Goal: Task Accomplishment & Management: Manage account settings

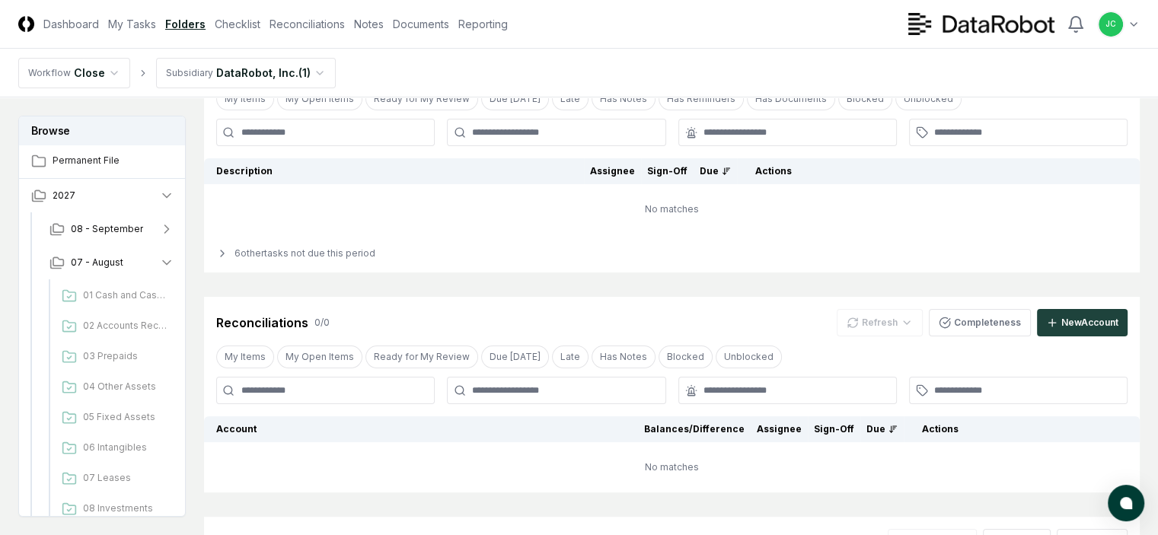
scroll to position [174, 0]
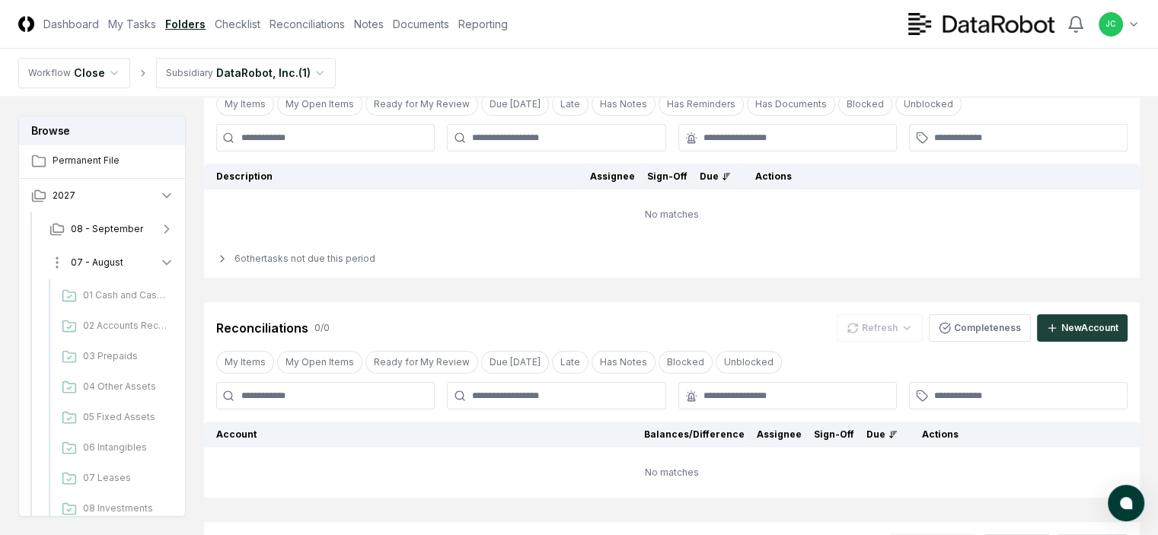
click at [142, 268] on button "07 - August" at bounding box center [111, 262] width 149 height 33
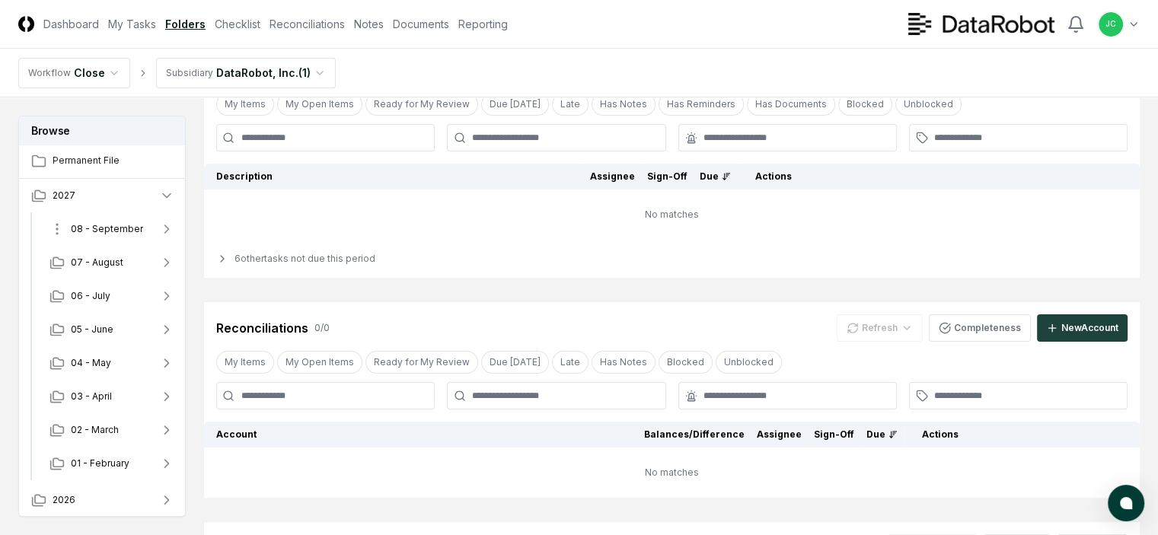
click at [186, 229] on button "08 - September" at bounding box center [111, 228] width 149 height 33
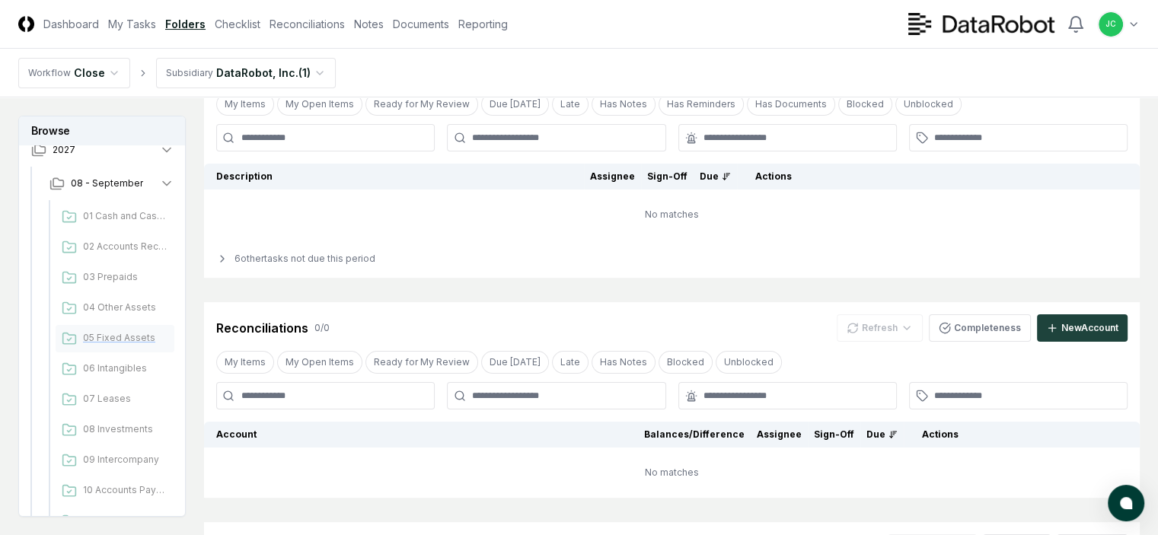
scroll to position [47, 0]
click at [129, 394] on span "07 Leases" at bounding box center [125, 398] width 85 height 14
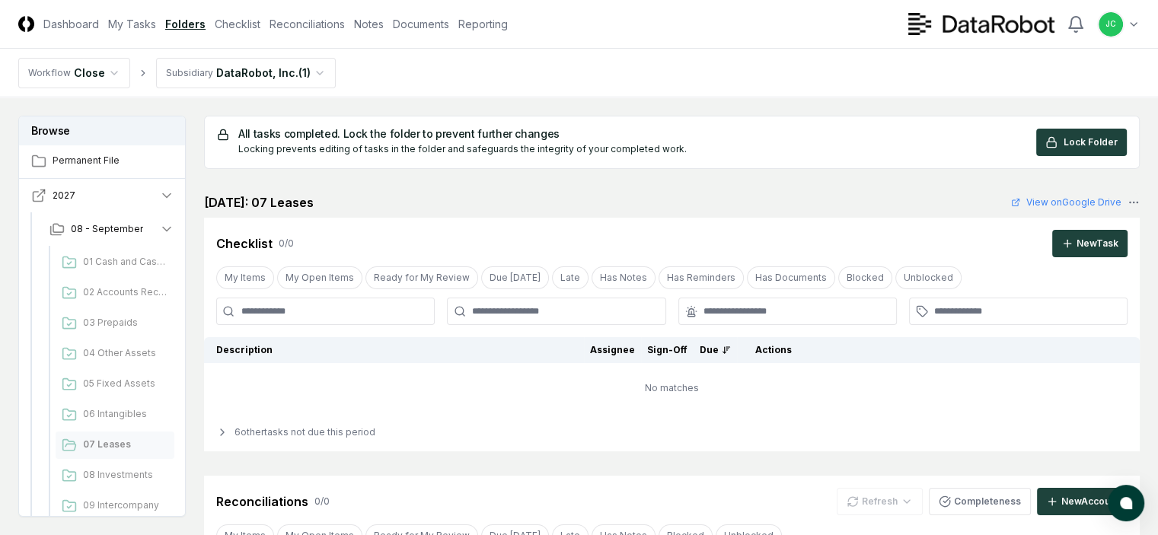
click at [174, 190] on icon "button" at bounding box center [166, 195] width 15 height 15
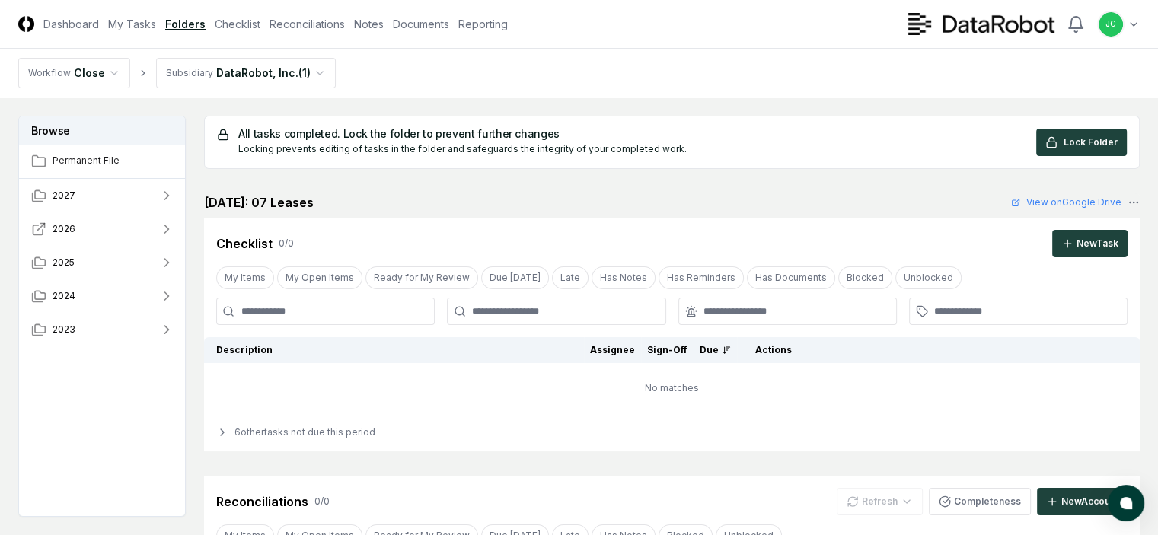
click at [186, 234] on button "2026" at bounding box center [102, 228] width 167 height 33
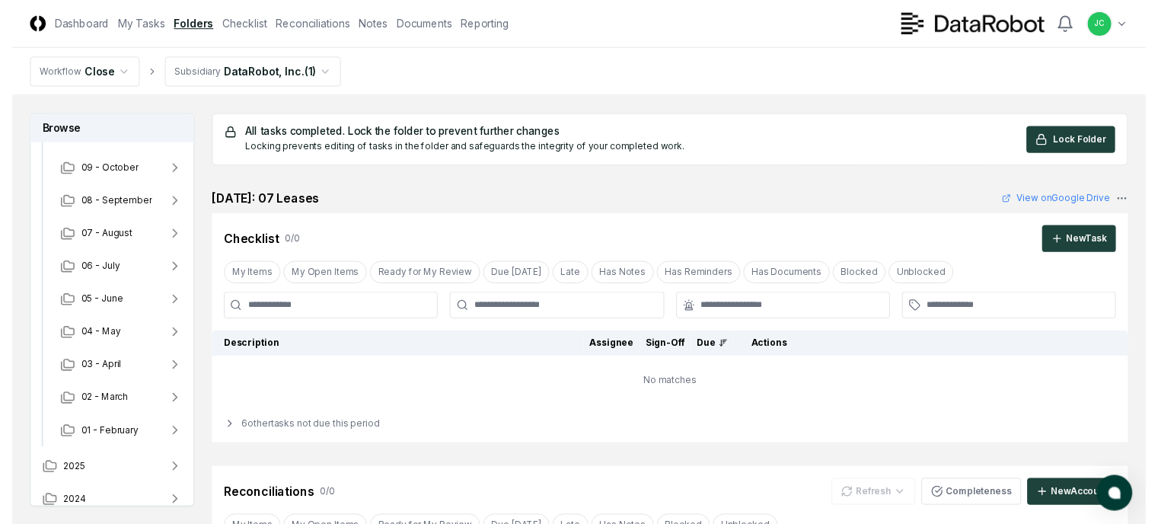
scroll to position [192, 0]
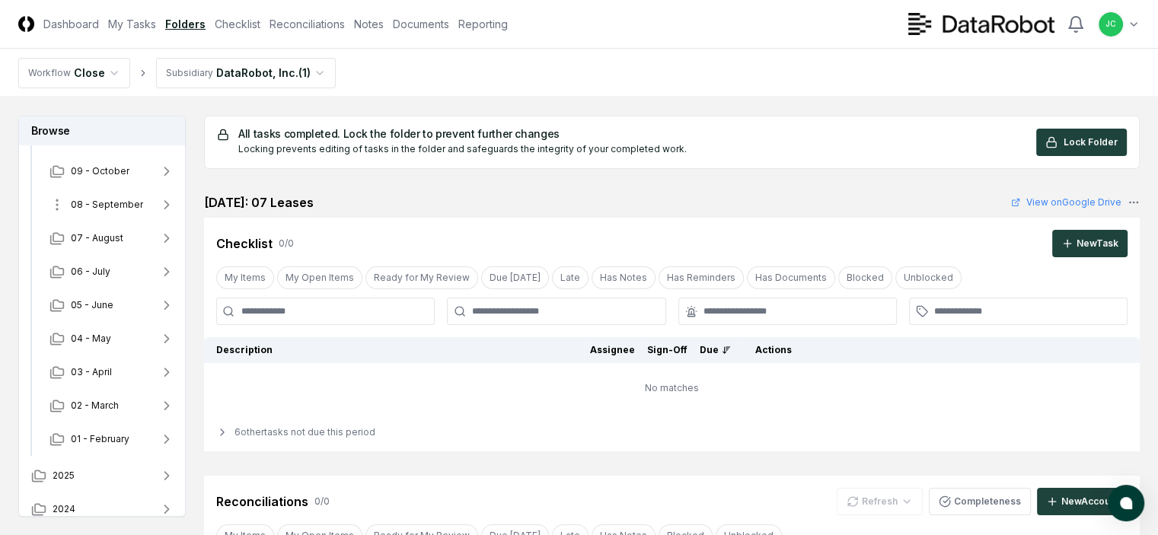
click at [102, 206] on span "08 - September" at bounding box center [107, 205] width 72 height 14
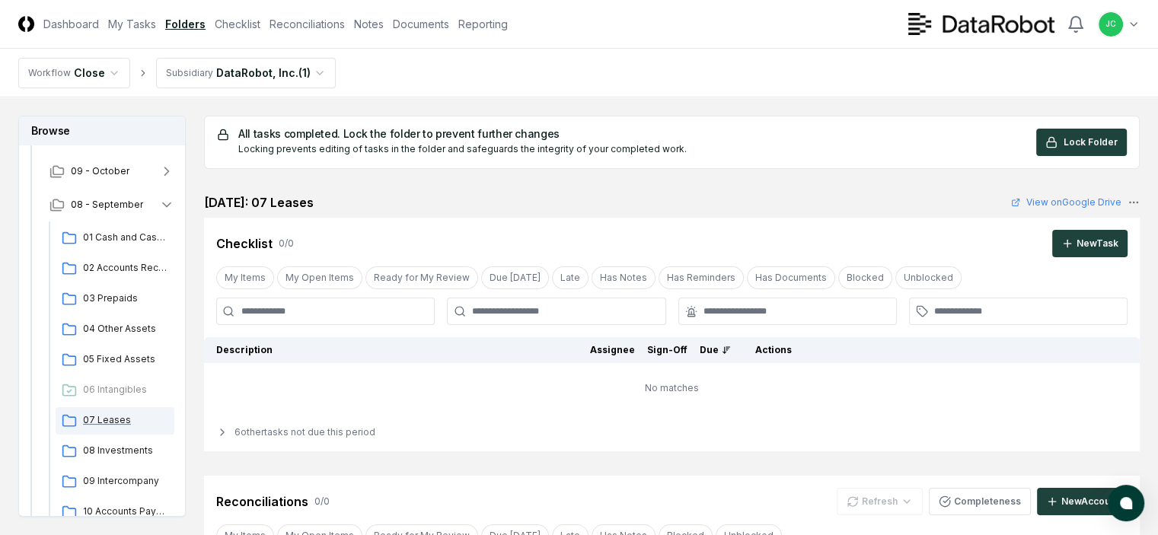
click at [122, 421] on span "07 Leases" at bounding box center [125, 420] width 85 height 14
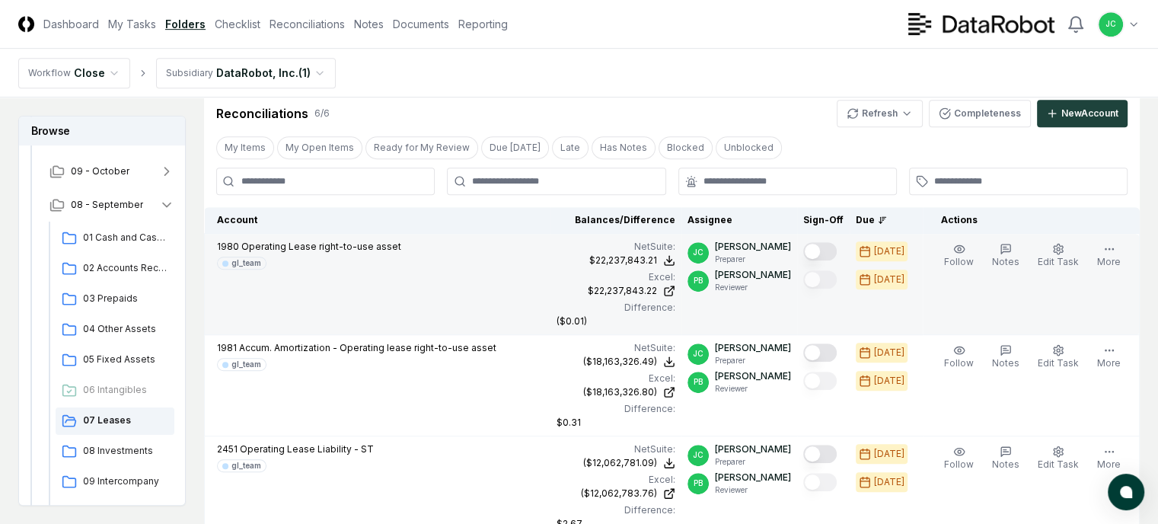
scroll to position [743, 0]
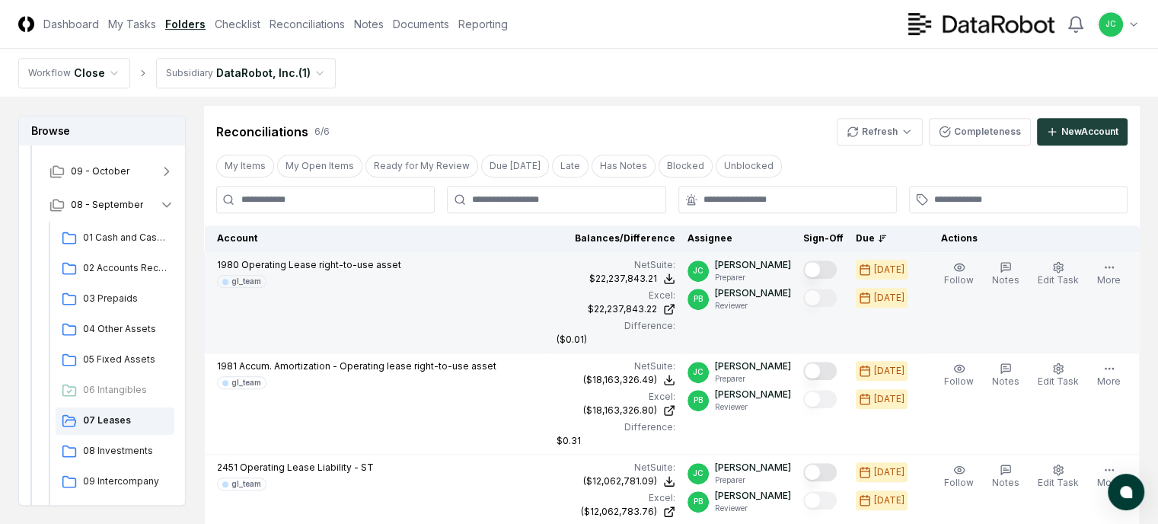
click at [837, 279] on button "Mark complete" at bounding box center [819, 269] width 33 height 18
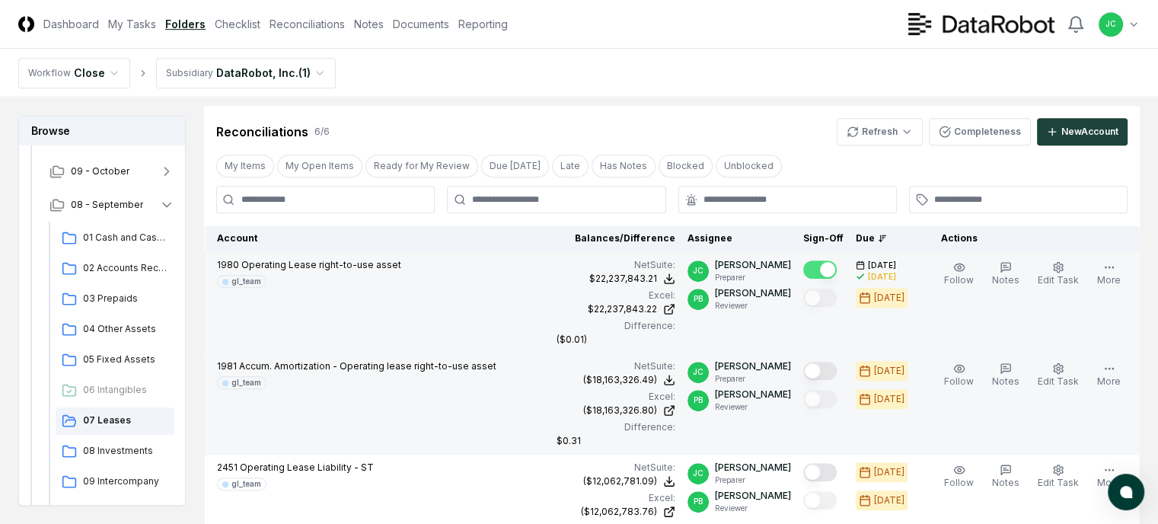
click at [837, 380] on button "Mark complete" at bounding box center [819, 371] width 33 height 18
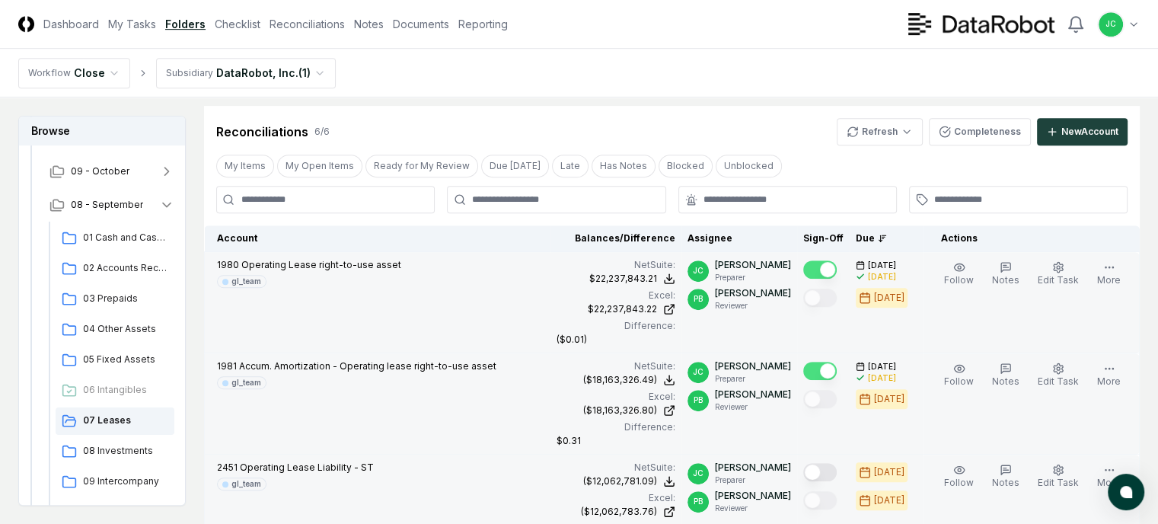
click at [837, 463] on button "Mark complete" at bounding box center [819, 472] width 33 height 18
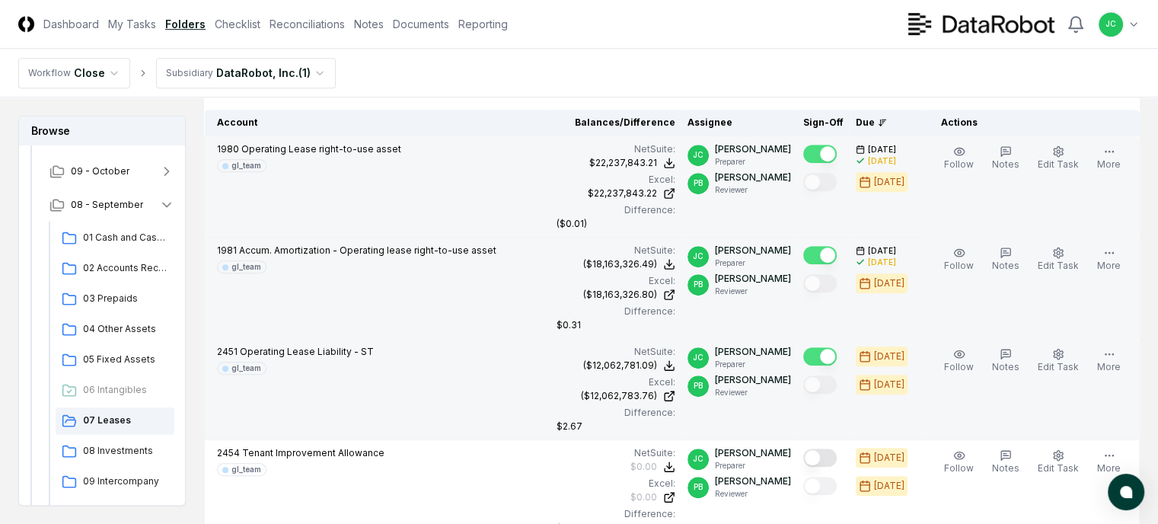
scroll to position [861, 0]
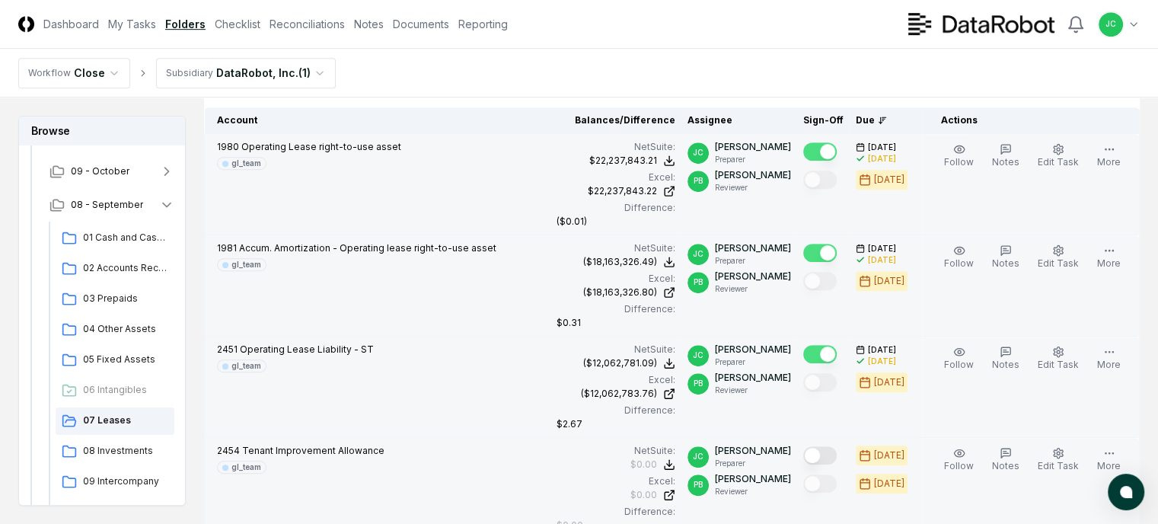
click at [837, 446] on button "Mark complete" at bounding box center [819, 455] width 33 height 18
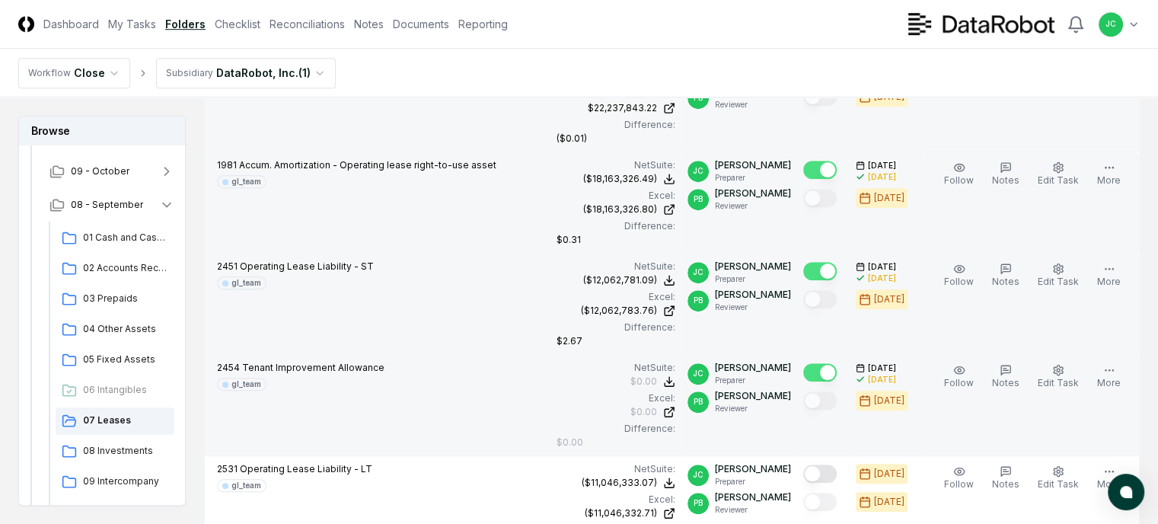
scroll to position [945, 0]
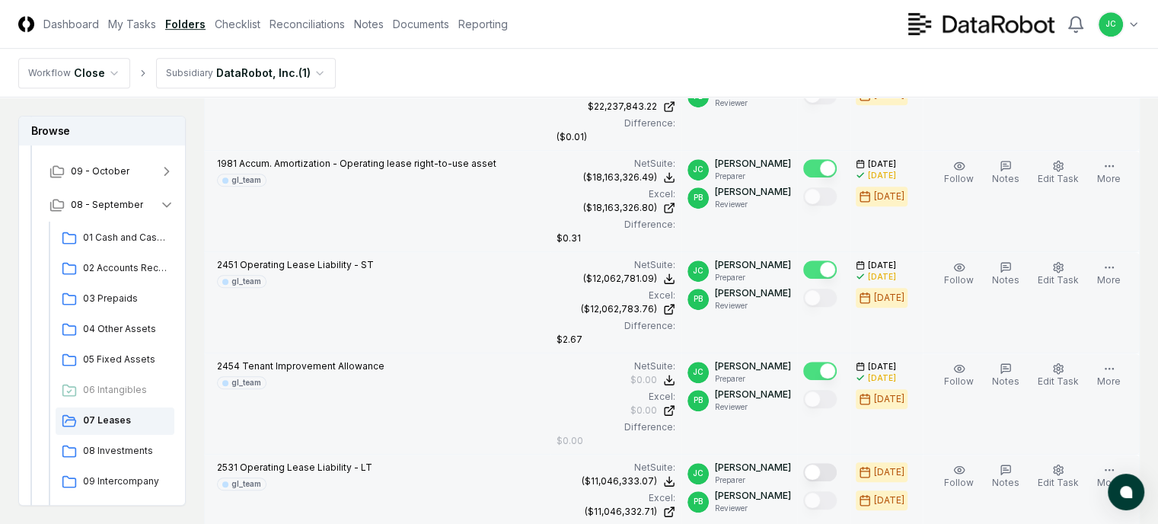
click at [837, 463] on button "Mark complete" at bounding box center [819, 472] width 33 height 18
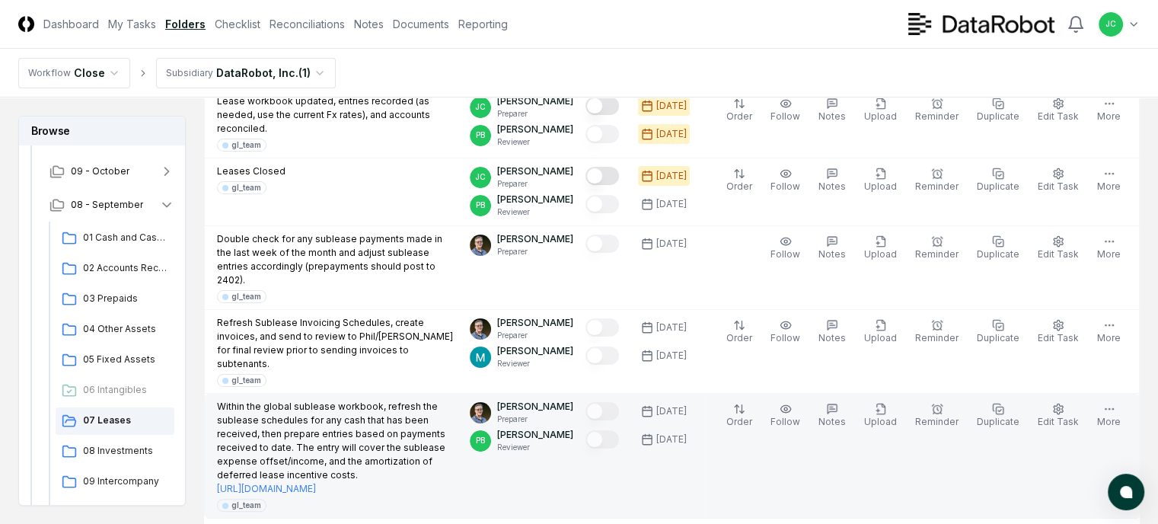
scroll to position [265, 44]
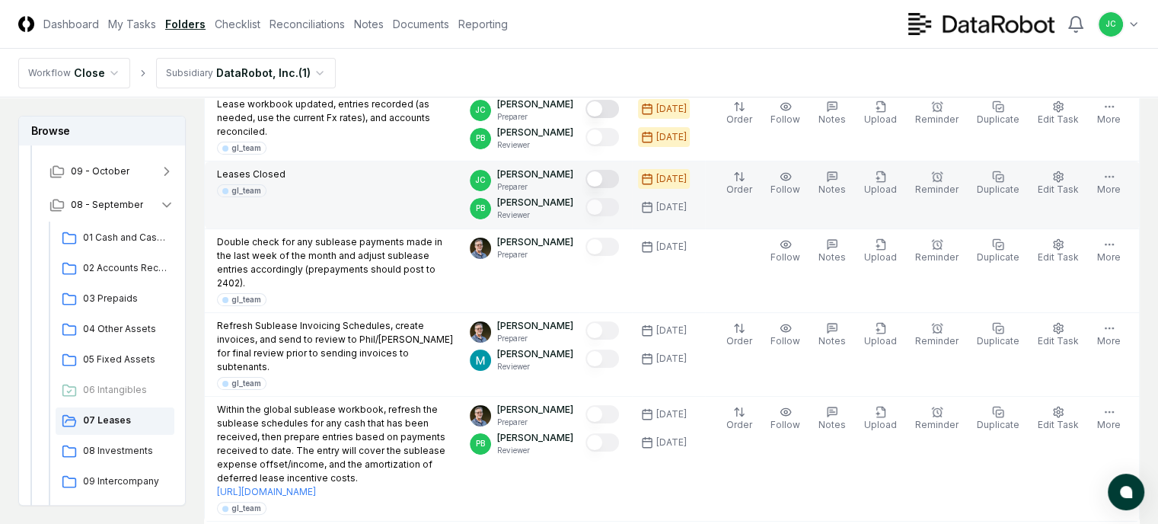
click at [614, 188] on button "Mark complete" at bounding box center [601, 179] width 33 height 18
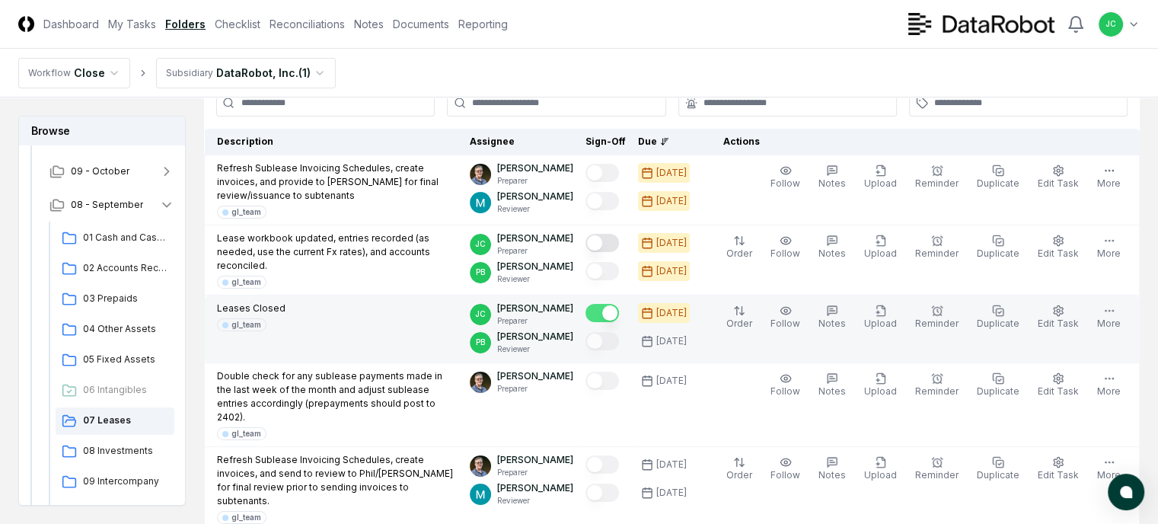
scroll to position [131, 44]
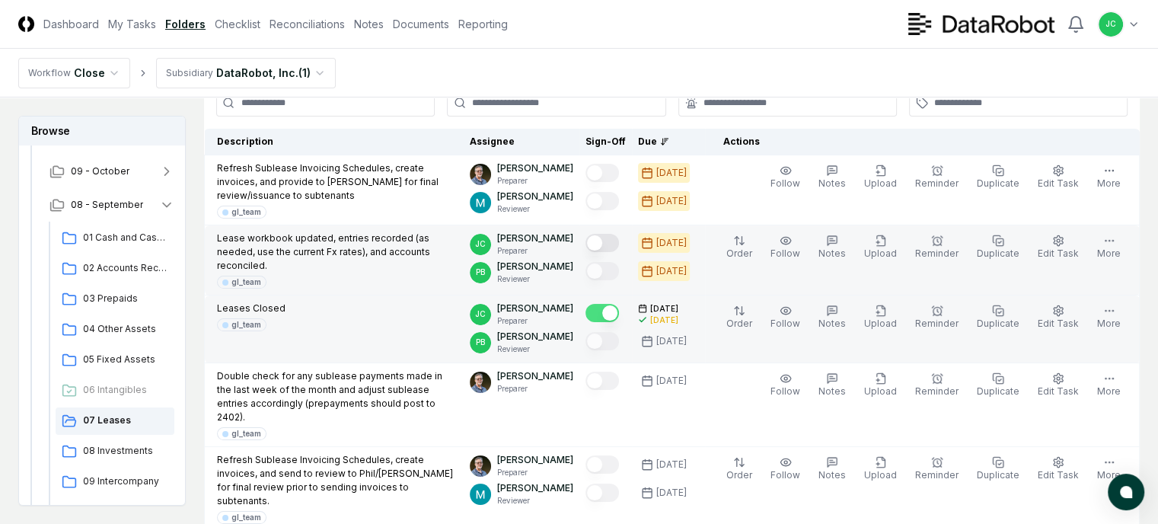
click at [611, 249] on button "Mark complete" at bounding box center [601, 243] width 33 height 18
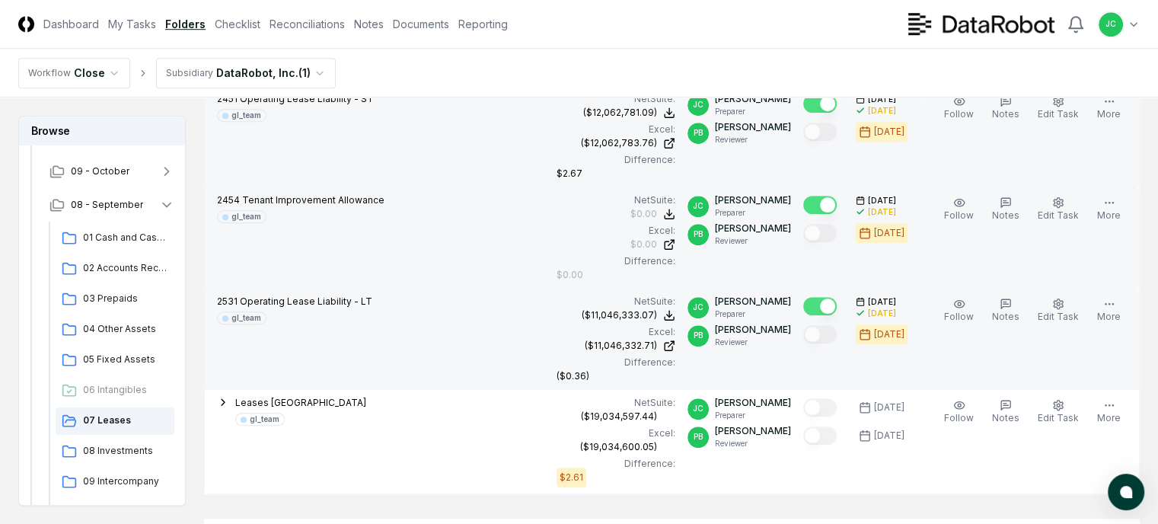
scroll to position [1108, 44]
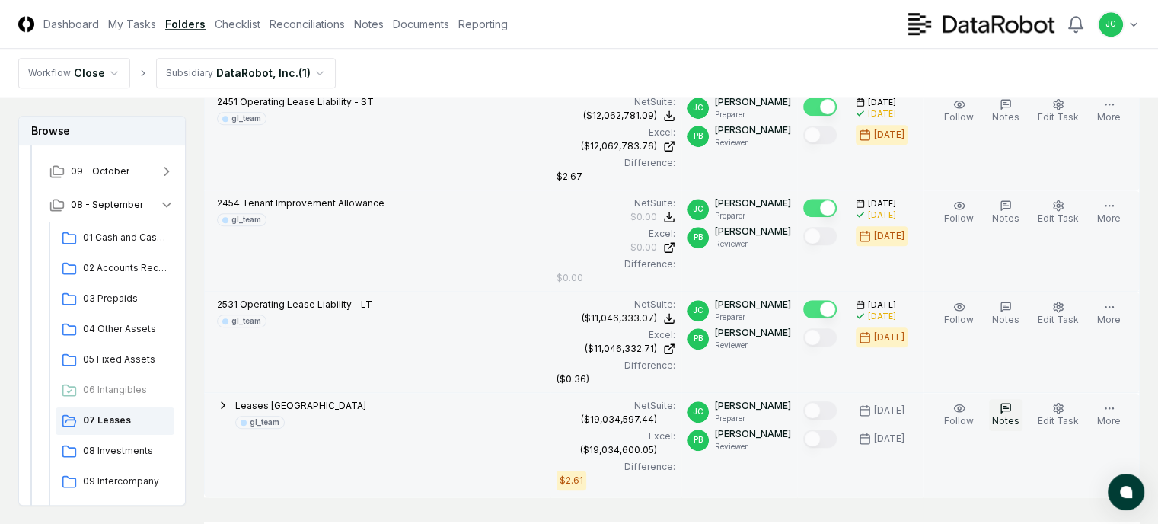
click at [1011, 402] on icon "button" at bounding box center [1005, 408] width 12 height 12
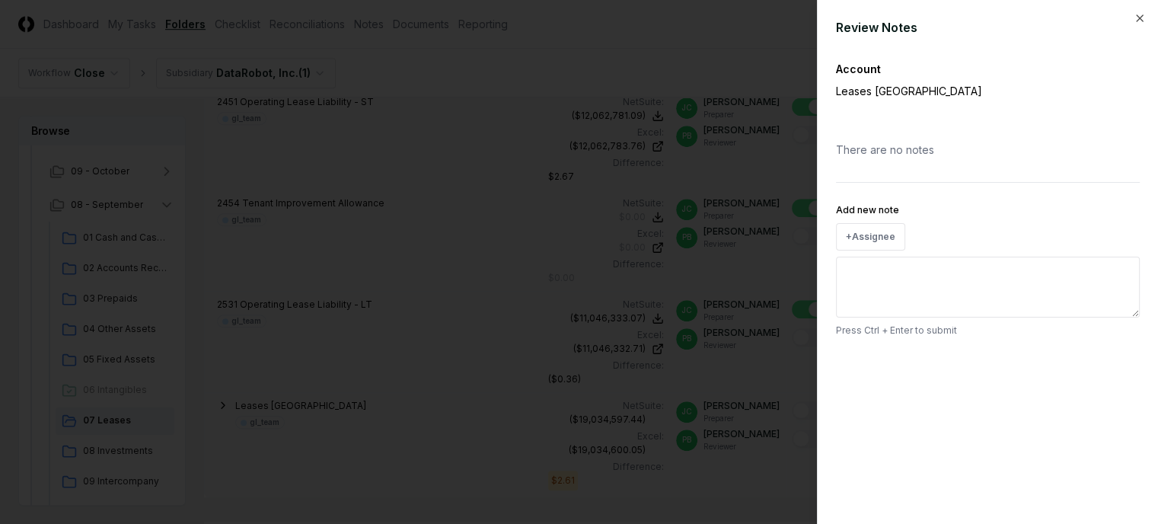
scroll to position [1108, 33]
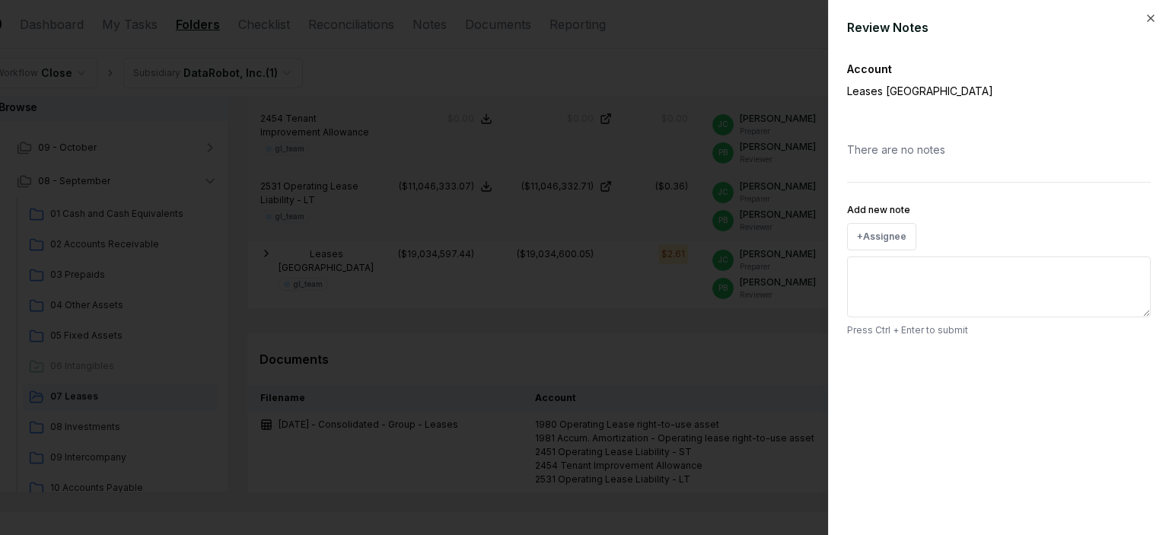
click at [944, 277] on textarea "Add new note" at bounding box center [999, 287] width 304 height 61
click at [883, 233] on button "+ Assignee" at bounding box center [881, 236] width 69 height 27
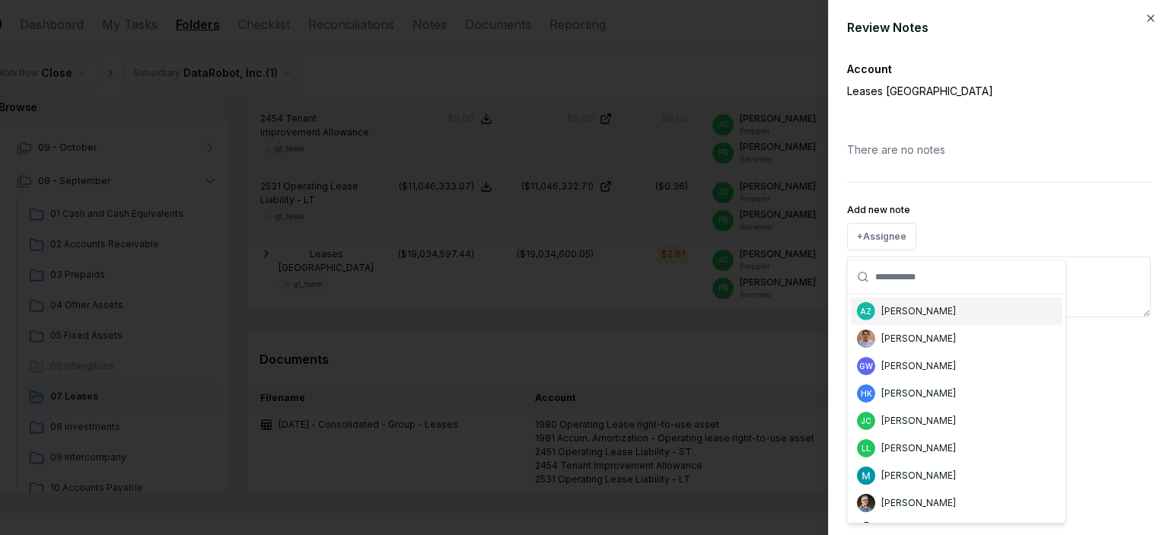
click at [939, 181] on div "Account Leases [GEOGRAPHIC_DATA] There are no notes Add new note + Assignee AZ …" at bounding box center [999, 199] width 304 height 276
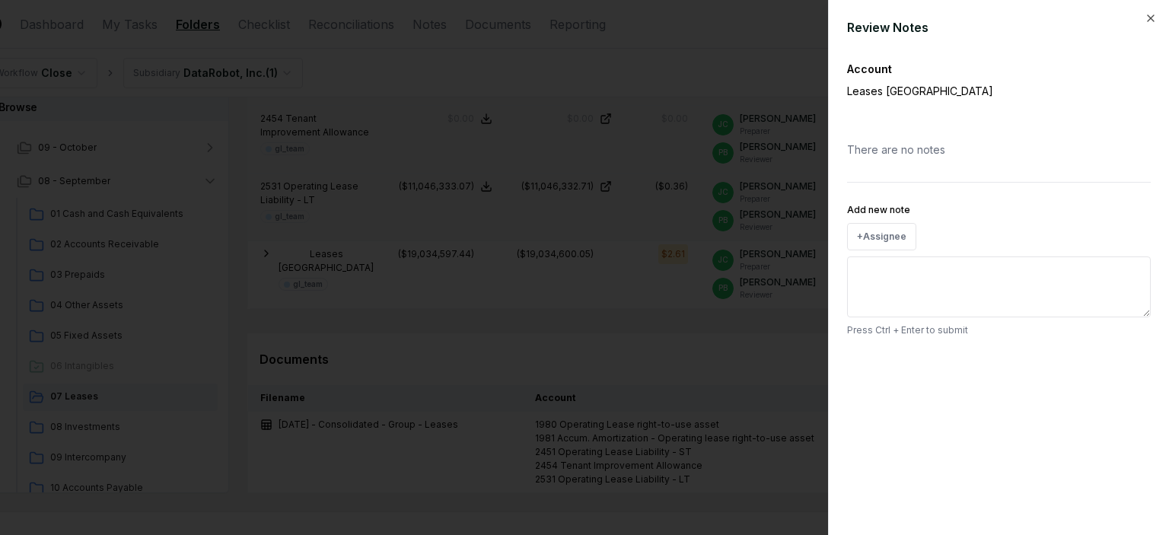
click at [925, 157] on div "There are no notes" at bounding box center [999, 149] width 304 height 40
click at [926, 282] on textarea "Add new note" at bounding box center [999, 287] width 304 height 61
click at [1141, 11] on div "Review Notes Account Leases [GEOGRAPHIC_DATA] There are no notes Add new note +…" at bounding box center [998, 267] width 341 height 535
click at [1153, 21] on icon "button" at bounding box center [1151, 18] width 6 height 6
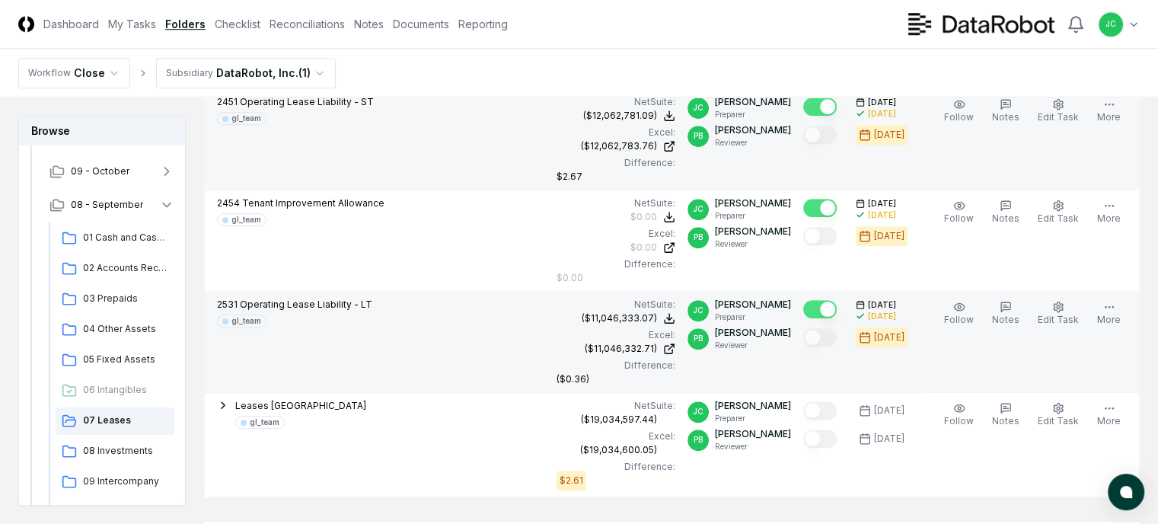
click at [879, 79] on nav "Workflow Close Subsidiary DataRobot, Inc. ( 1 )" at bounding box center [579, 73] width 1158 height 49
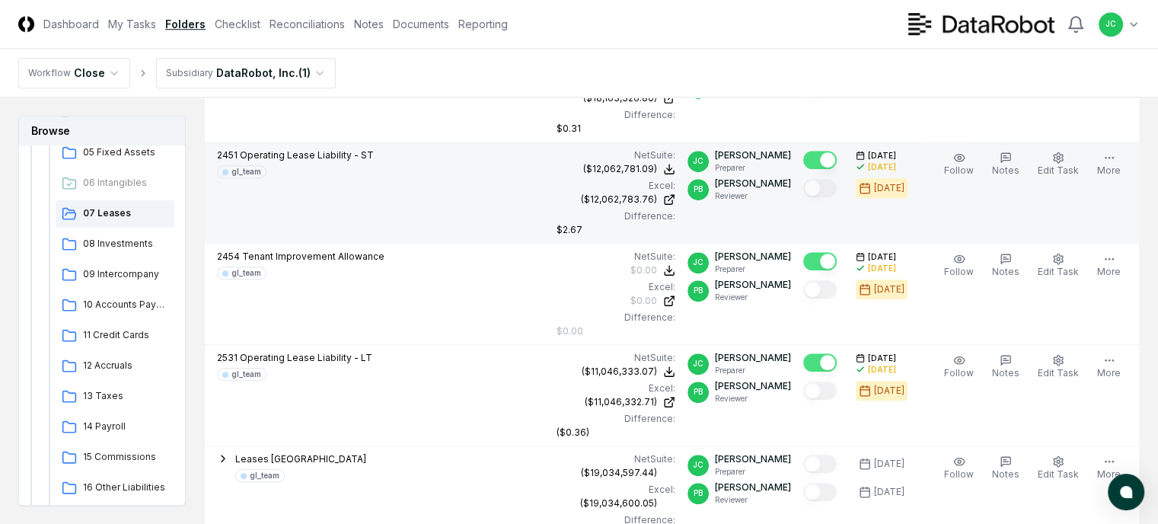
scroll to position [1066, 33]
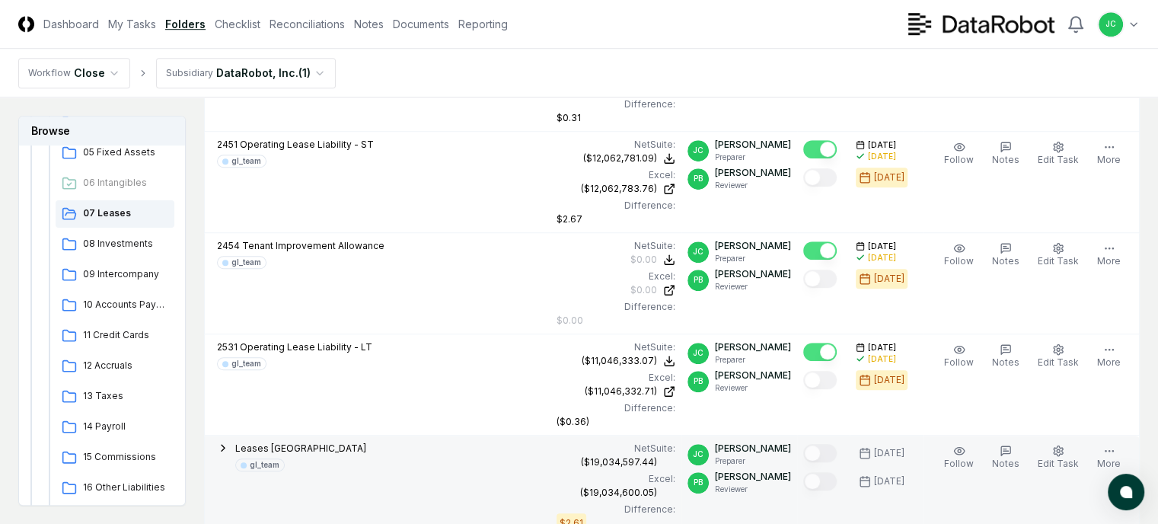
click at [229, 442] on icon "button" at bounding box center [223, 448] width 12 height 12
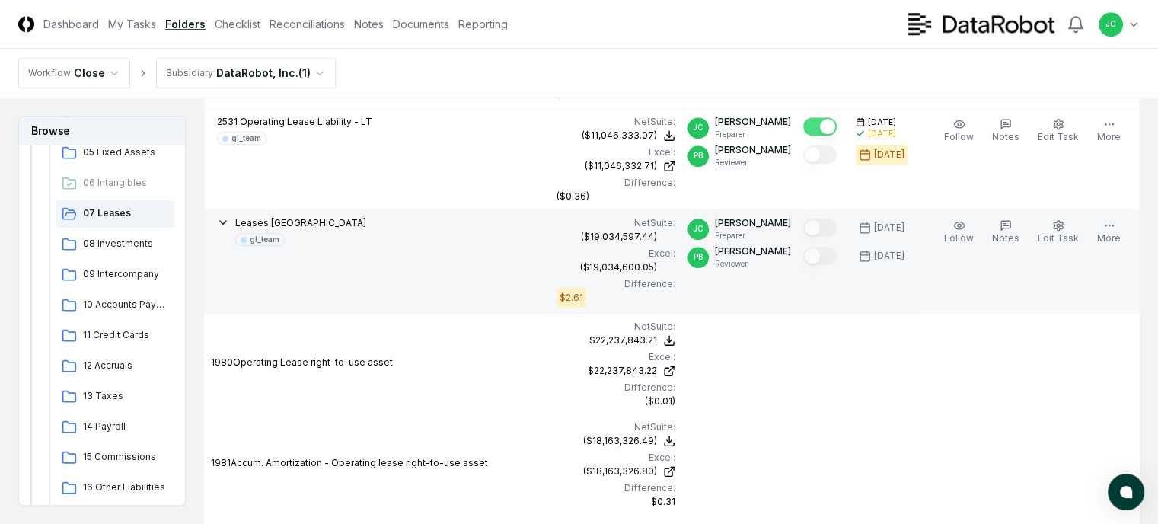
scroll to position [1326, 4]
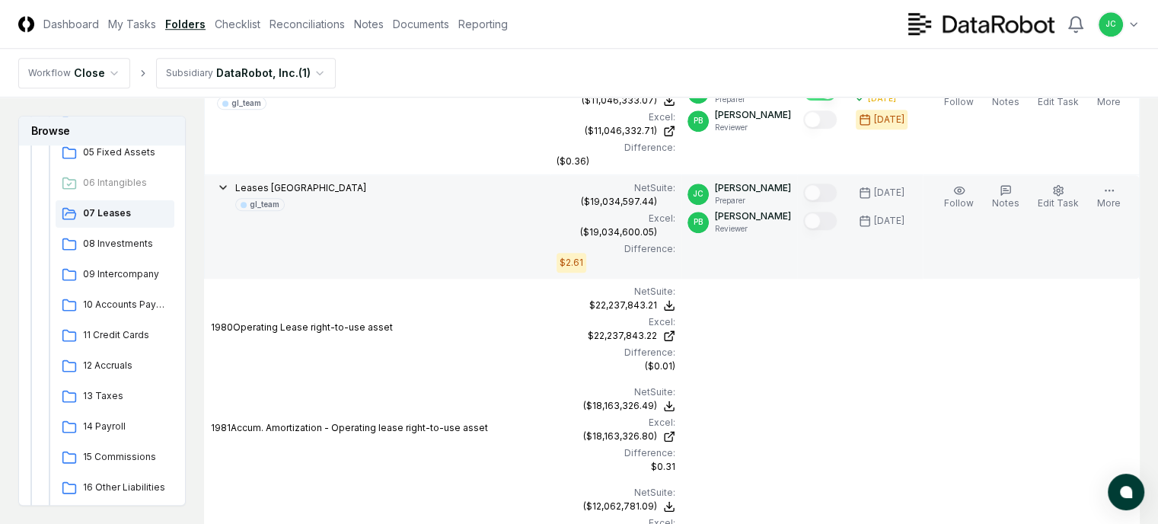
click at [229, 181] on icon "button" at bounding box center [223, 187] width 12 height 12
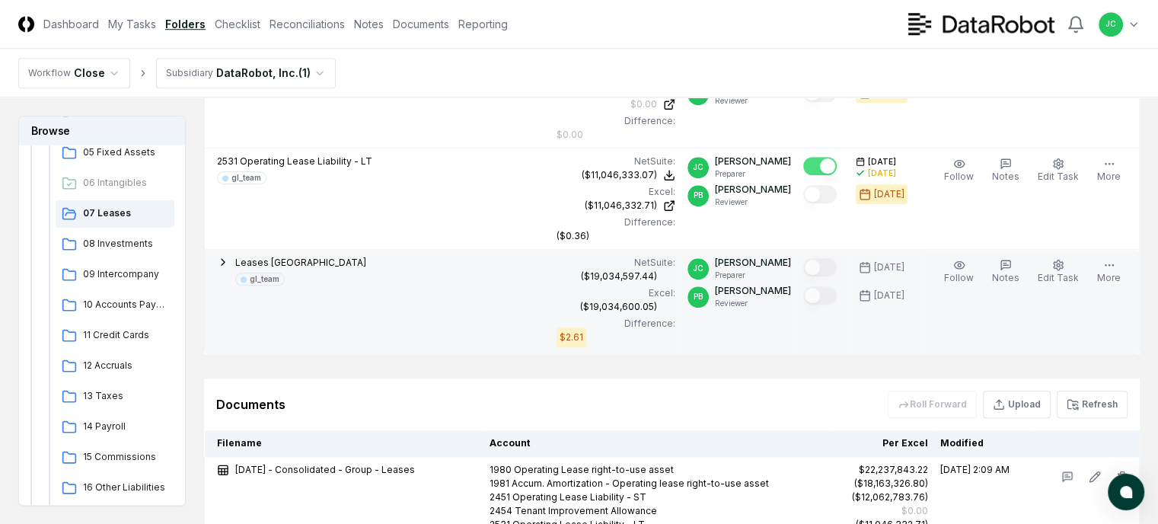
scroll to position [1252, 4]
